Goal: Transaction & Acquisition: Purchase product/service

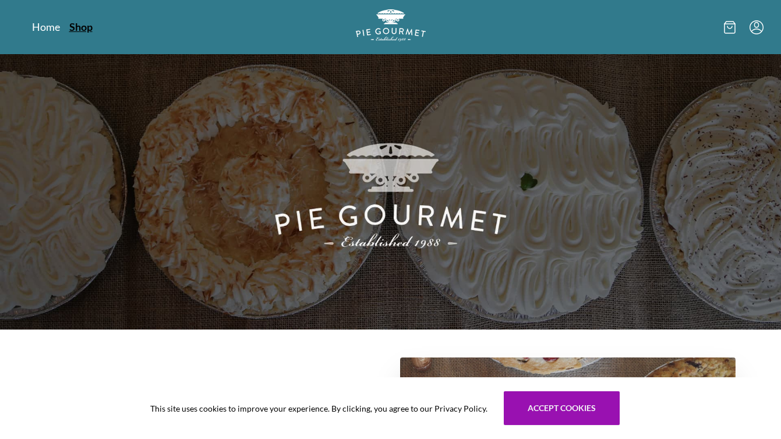
click at [82, 27] on link "Shop" at bounding box center [80, 27] width 23 height 14
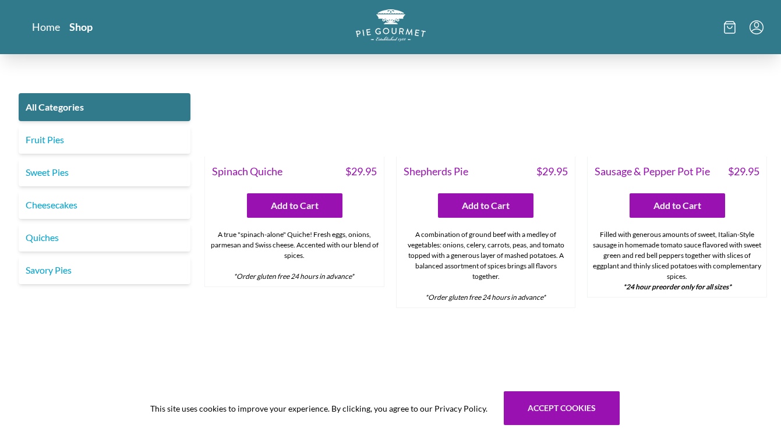
scroll to position [1025, 0]
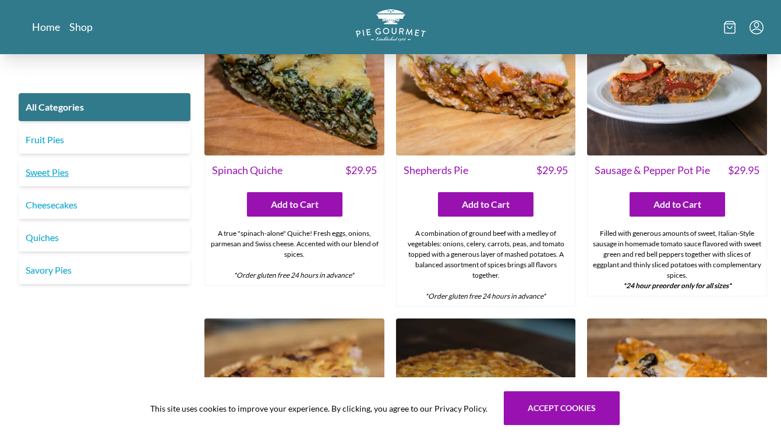
click at [54, 171] on link "Sweet Pies" at bounding box center [105, 172] width 172 height 28
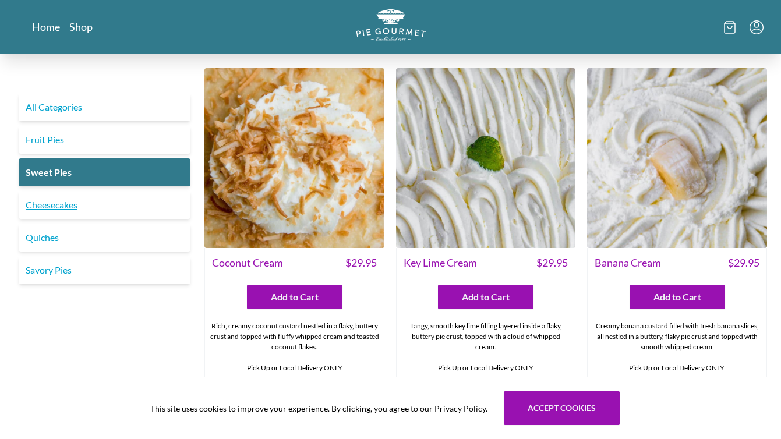
click at [64, 200] on link "Cheesecakes" at bounding box center [105, 205] width 172 height 28
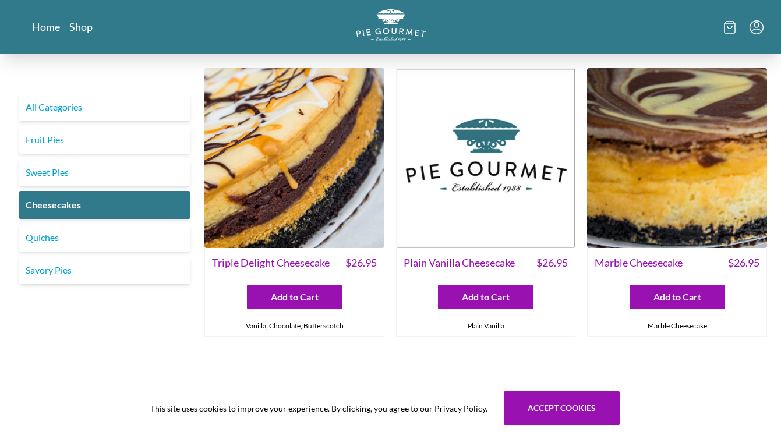
click at [270, 198] on img at bounding box center [294, 158] width 180 height 180
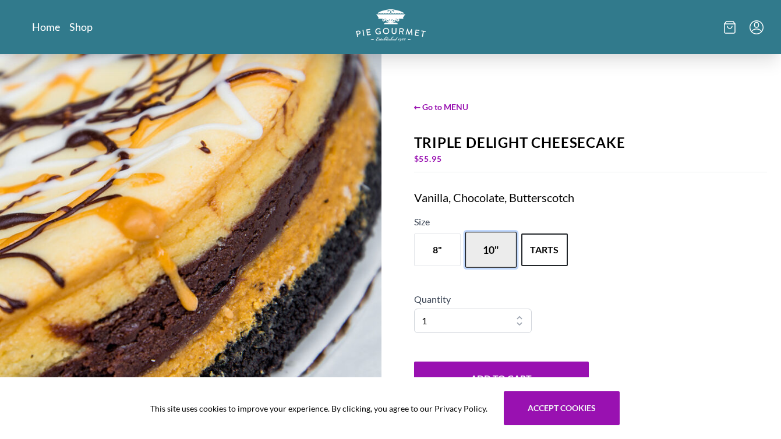
click at [492, 247] on button "10"" at bounding box center [490, 250] width 51 height 36
